Goal: Task Accomplishment & Management: Use online tool/utility

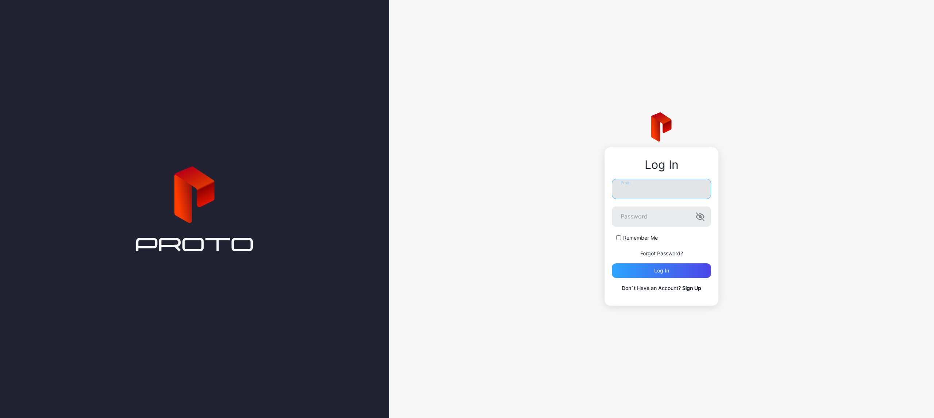
click at [669, 197] on input "Email" at bounding box center [661, 189] width 99 height 20
click at [612, 263] on button "Log in" at bounding box center [661, 270] width 99 height 15
click at [701, 216] on icon "button" at bounding box center [699, 216] width 9 height 9
click at [631, 191] on input "**********" at bounding box center [661, 189] width 99 height 20
click at [651, 190] on input "**********" at bounding box center [661, 189] width 99 height 20
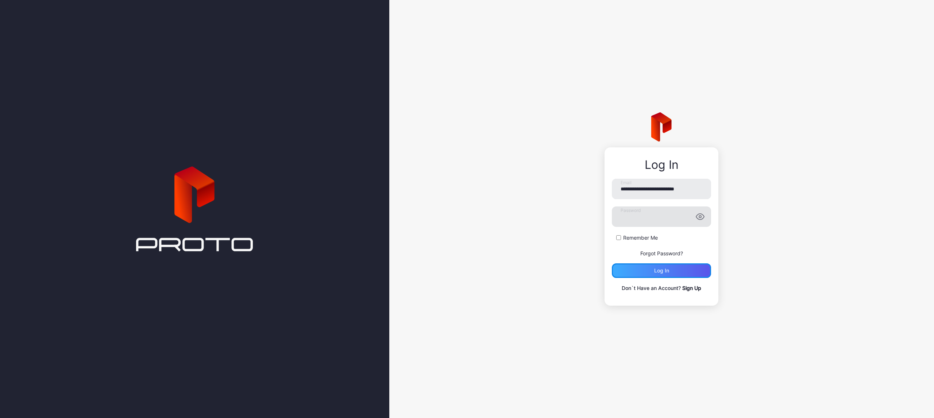
click at [681, 265] on div "Log in" at bounding box center [661, 270] width 99 height 15
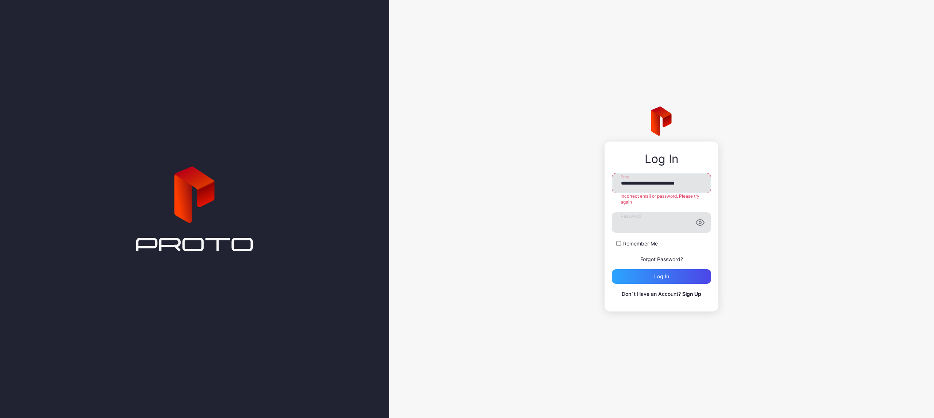
drag, startPoint x: 665, startPoint y: 182, endPoint x: 686, endPoint y: 181, distance: 20.9
click at [665, 182] on input "**********" at bounding box center [661, 183] width 99 height 20
type input "**********"
click at [612, 269] on button "Log in" at bounding box center [661, 276] width 99 height 15
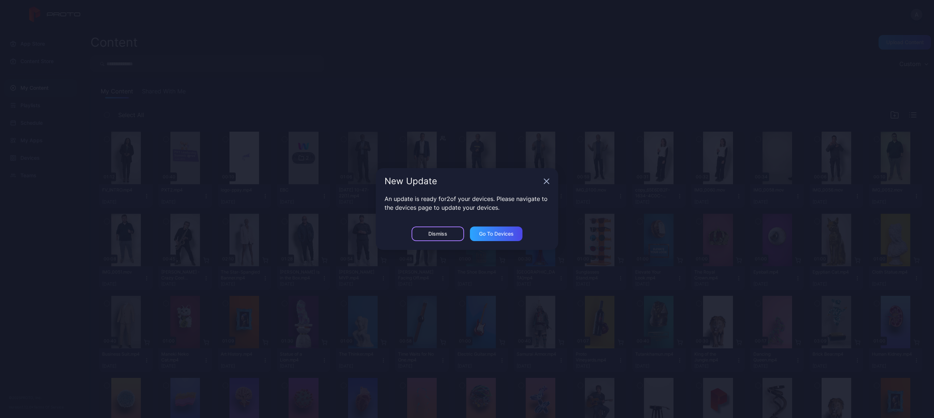
click at [418, 236] on div "Dismiss" at bounding box center [437, 233] width 53 height 15
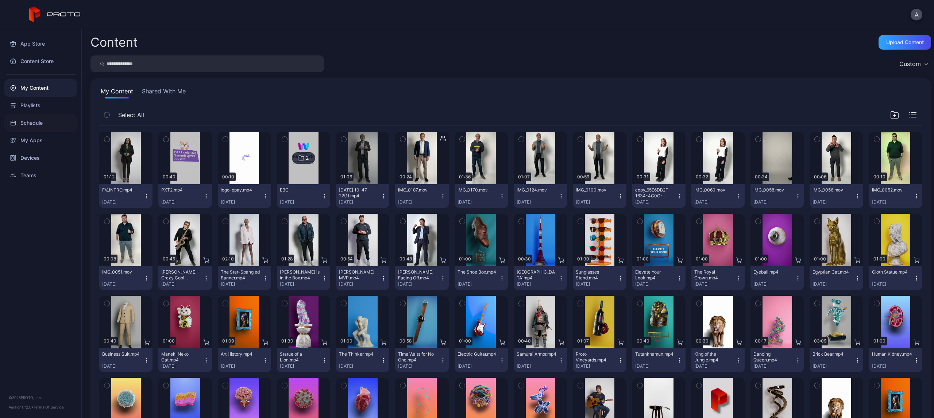
click at [45, 122] on div "Schedule" at bounding box center [40, 123] width 73 height 18
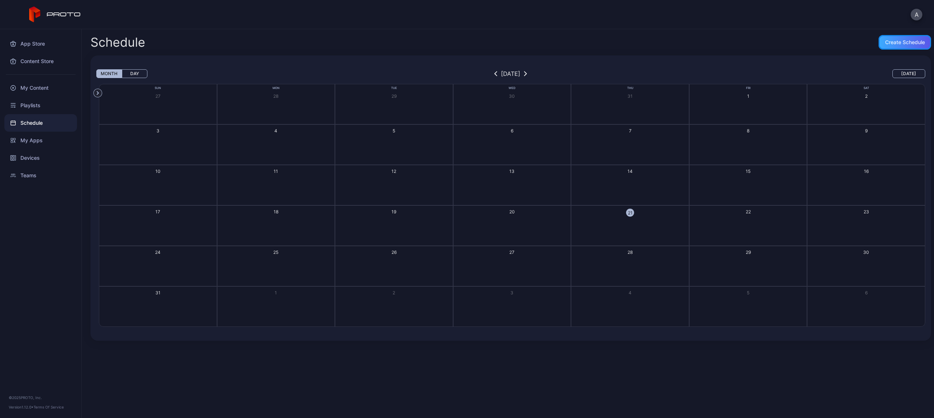
click at [891, 42] on div "Create Schedule" at bounding box center [905, 42] width 40 height 6
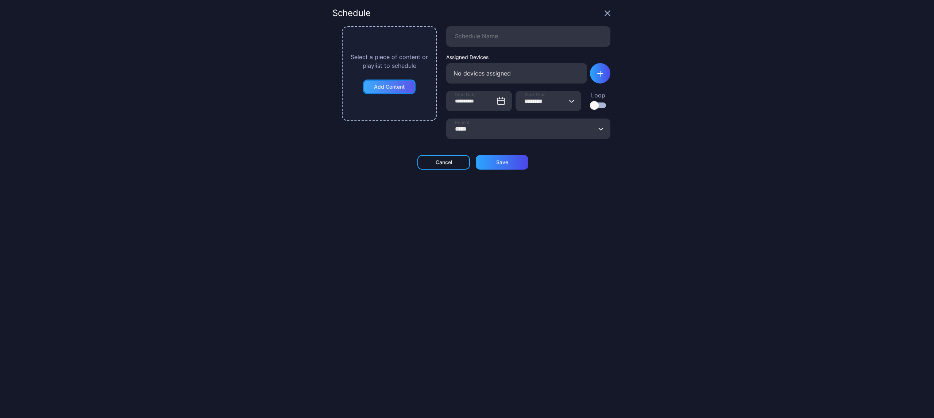
click at [385, 84] on div "Add Content" at bounding box center [389, 87] width 31 height 6
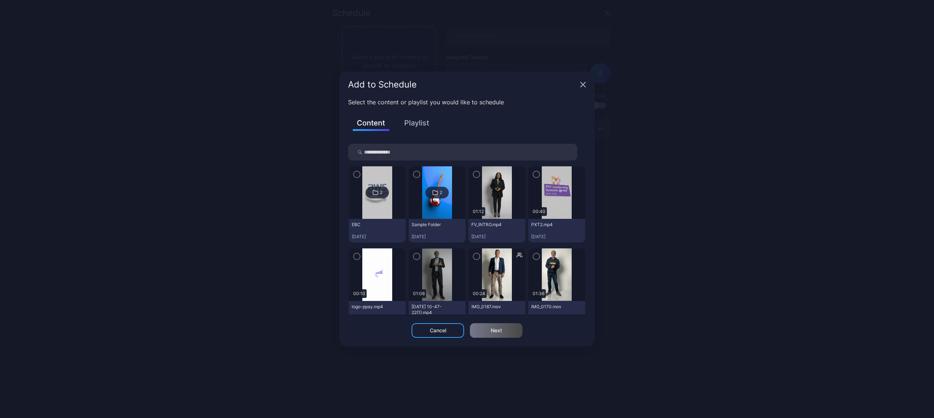
click at [419, 123] on button "Playlist" at bounding box center [416, 123] width 36 height 12
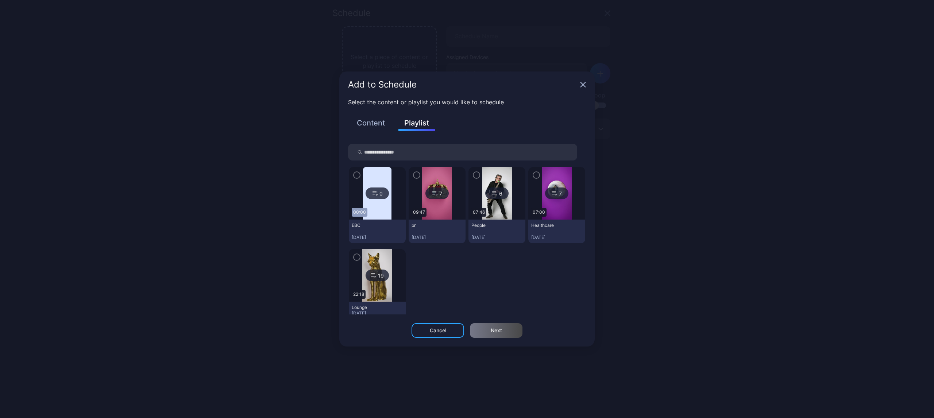
click at [374, 129] on button "Content" at bounding box center [371, 123] width 36 height 12
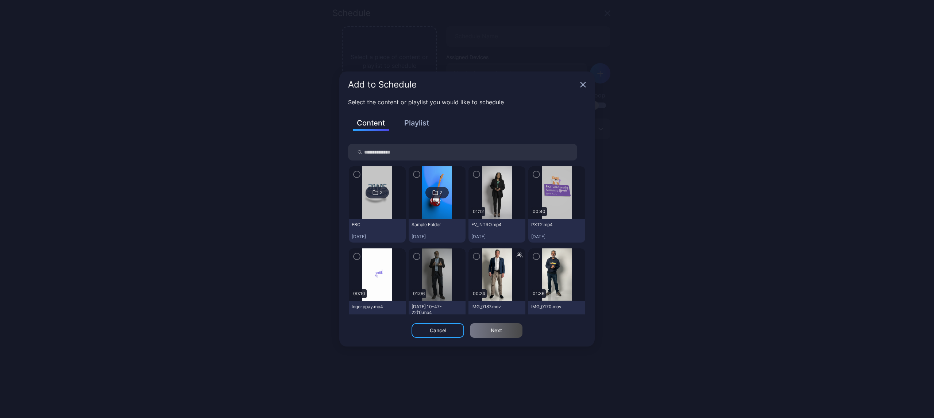
click at [583, 88] on div "Add to Schedule" at bounding box center [466, 84] width 255 height 26
click at [581, 84] on icon "button" at bounding box center [583, 85] width 6 height 6
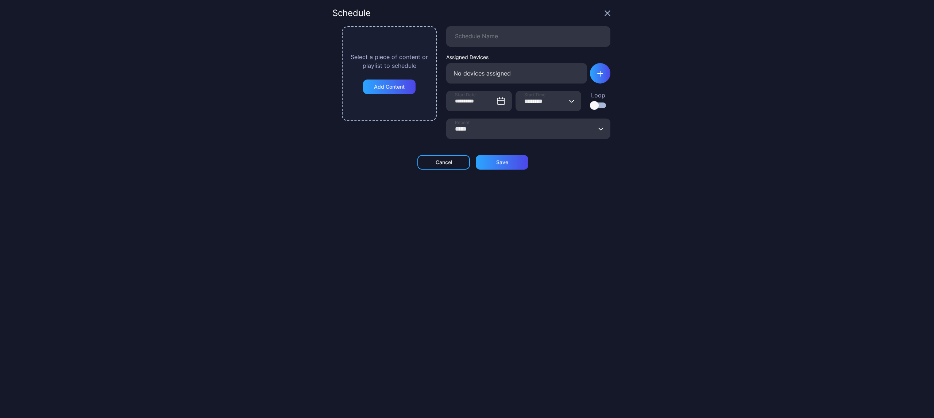
click at [594, 15] on div "Schedule" at bounding box center [471, 18] width 278 height 18
click at [604, 12] on icon "button" at bounding box center [607, 13] width 6 height 6
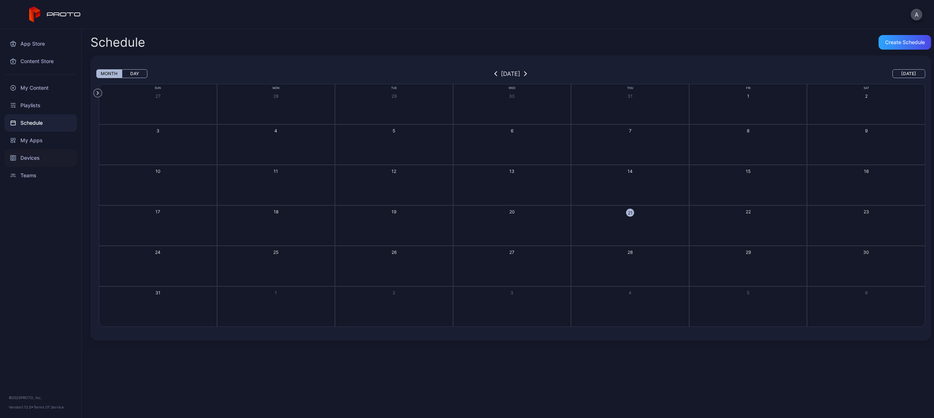
click at [32, 162] on div "Devices" at bounding box center [40, 158] width 73 height 18
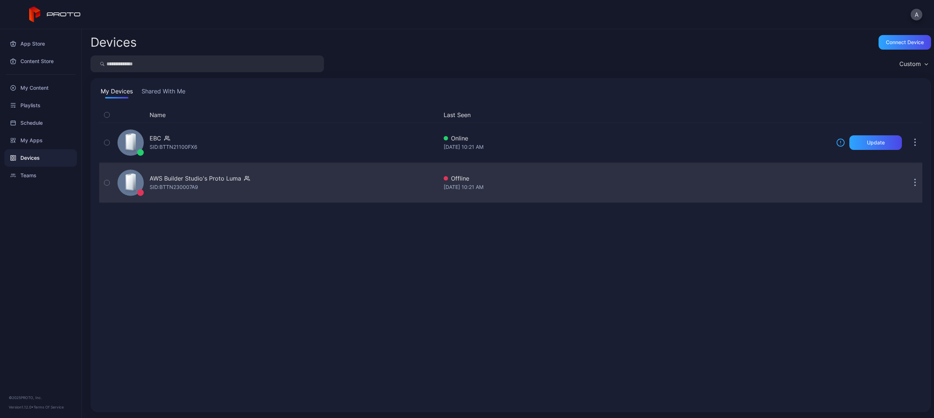
click at [193, 178] on div "AWS Builder Studio's Proto Luma" at bounding box center [196, 178] width 92 height 9
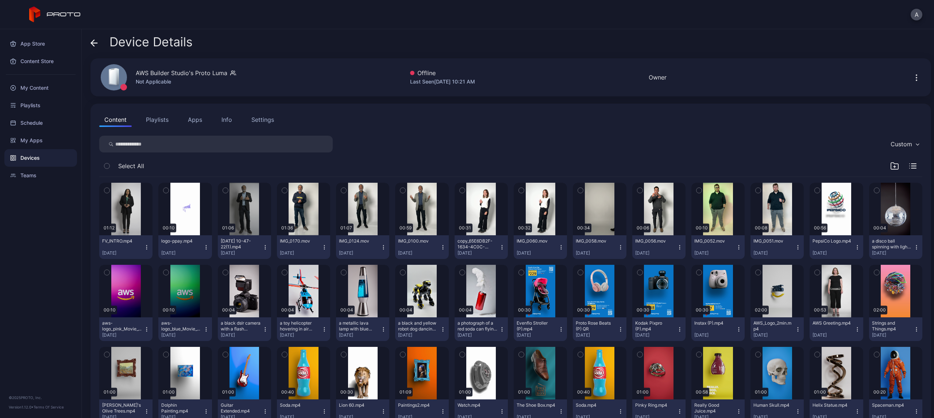
click at [275, 115] on button "Settings" at bounding box center [262, 119] width 33 height 15
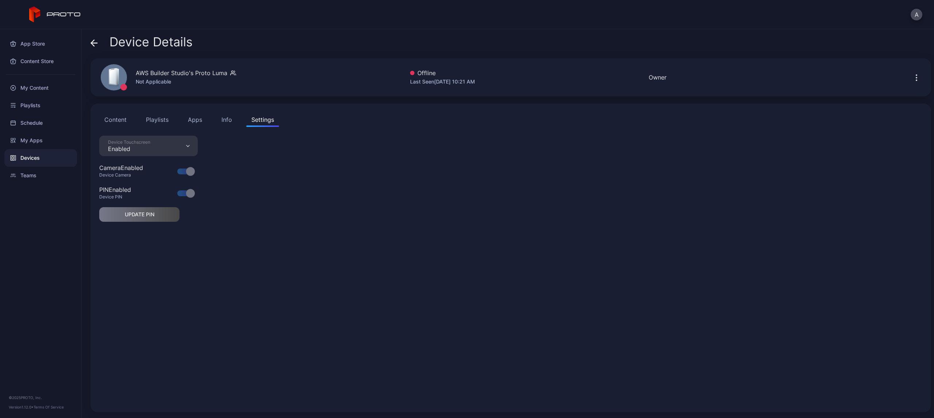
click at [227, 119] on div "Info" at bounding box center [226, 119] width 11 height 9
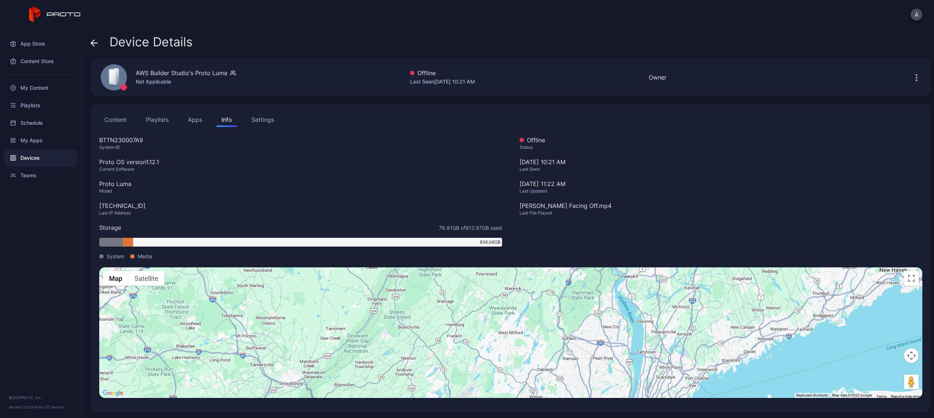
click at [910, 83] on button "button" at bounding box center [916, 77] width 12 height 15
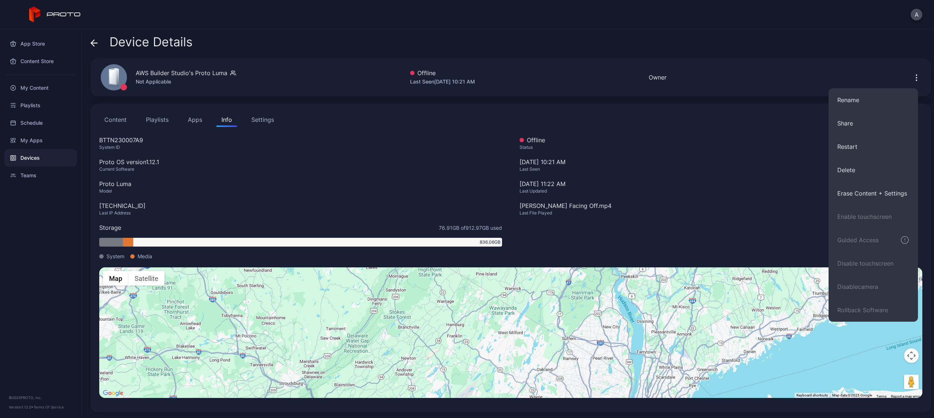
click at [916, 80] on icon "button" at bounding box center [916, 80] width 1 height 1
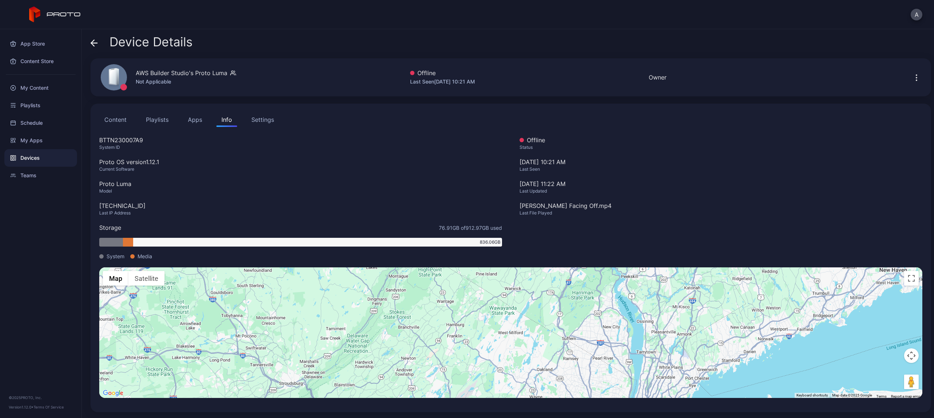
click at [889, 70] on div at bounding box center [873, 77] width 66 height 15
click at [889, 71] on div at bounding box center [873, 77] width 66 height 15
click at [164, 117] on button "Playlists" at bounding box center [157, 119] width 33 height 15
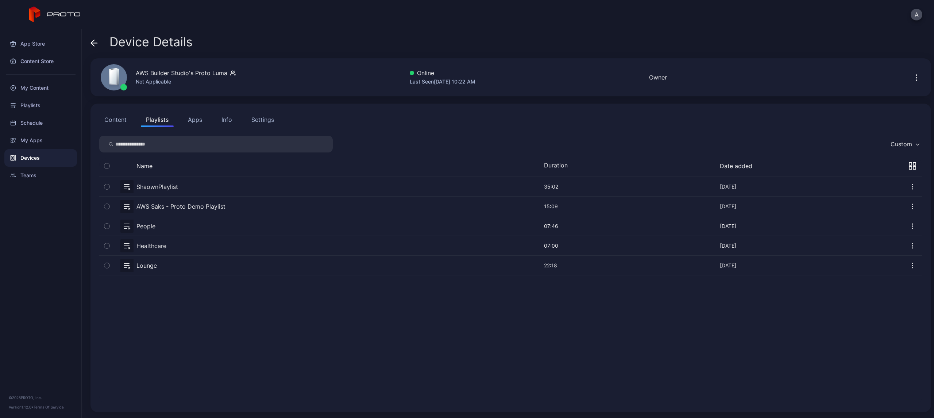
click at [193, 122] on button "Apps" at bounding box center [195, 119] width 24 height 15
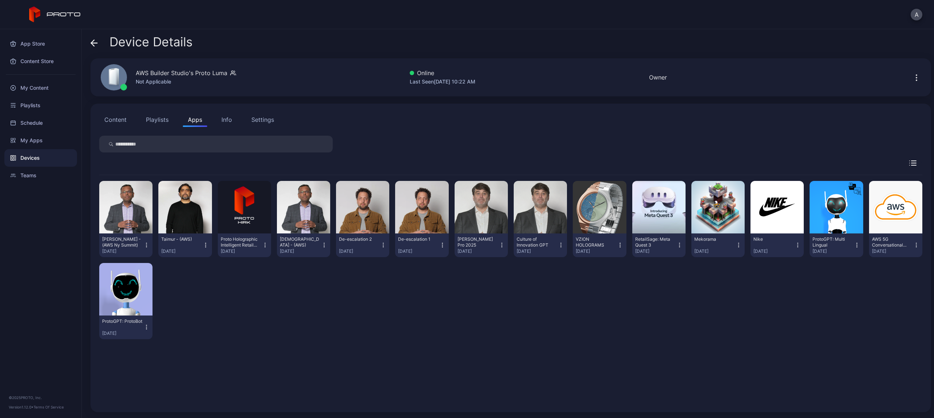
click at [169, 123] on button "Playlists" at bounding box center [157, 119] width 33 height 15
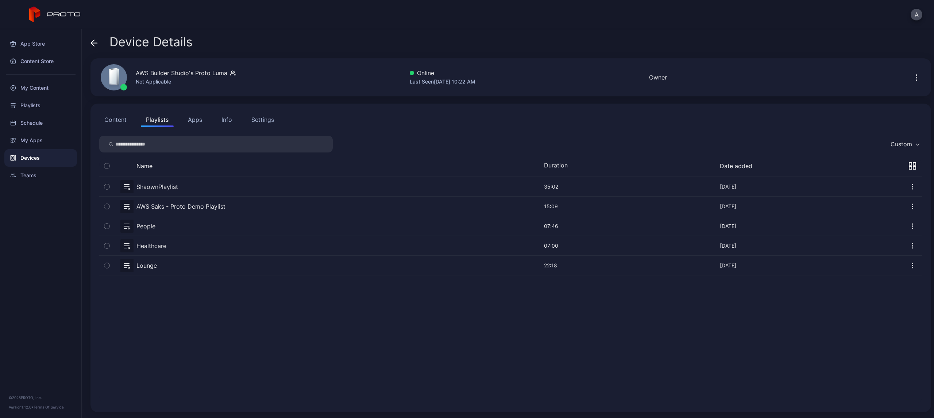
click at [187, 118] on button "Apps" at bounding box center [195, 119] width 24 height 15
